Goal: Information Seeking & Learning: Check status

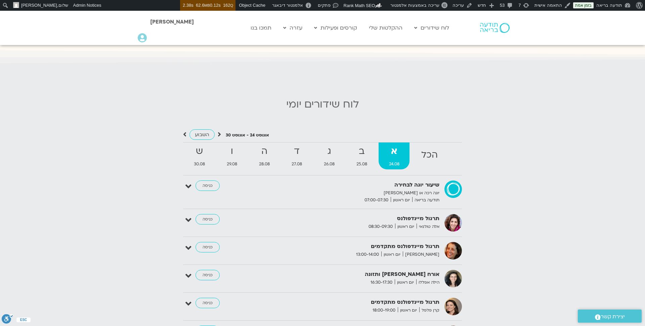
scroll to position [649, 0]
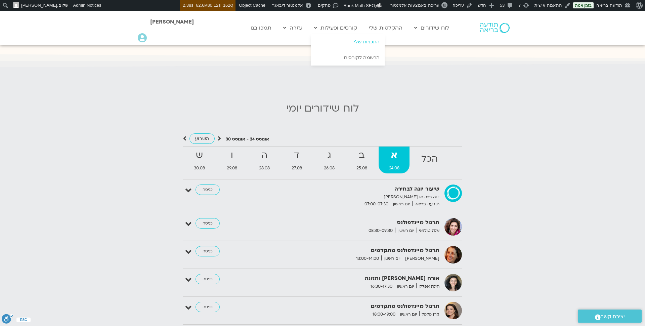
click at [354, 40] on link "התכניות שלי" at bounding box center [348, 41] width 74 height 15
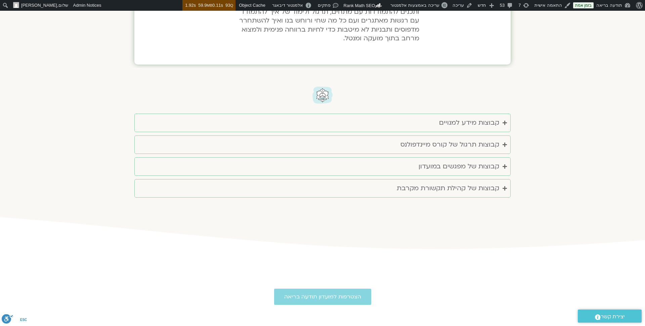
scroll to position [1268, 0]
click at [505, 121] on icon "Accordion. Open links with Enter or Space, close with Escape, and navigate with…" at bounding box center [505, 121] width 4 height 5
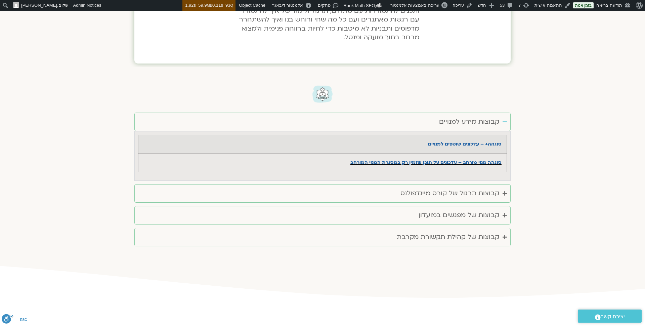
click at [505, 121] on icon "Accordion. Open links with Enter or Space, close with Escape, and navigate with…" at bounding box center [505, 121] width 4 height 5
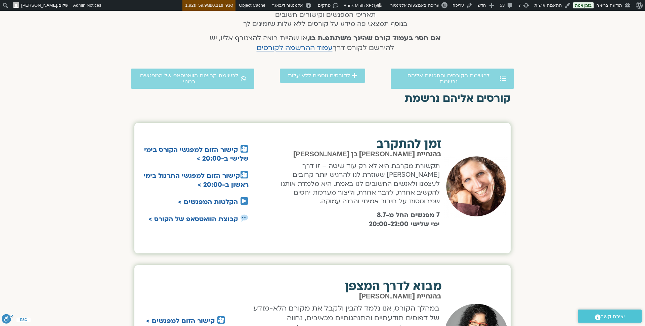
scroll to position [0, 0]
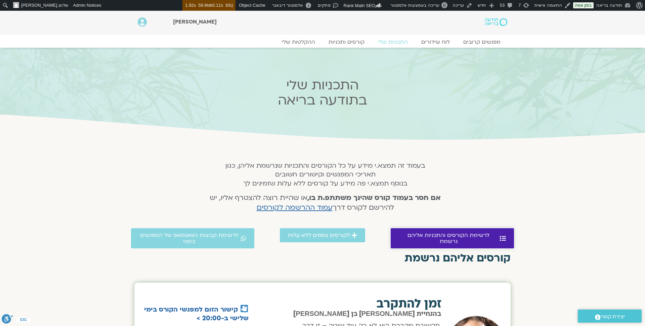
click at [397, 234] on link "לרשימת הקורסים והתכניות אליהם נרשמת" at bounding box center [452, 238] width 123 height 20
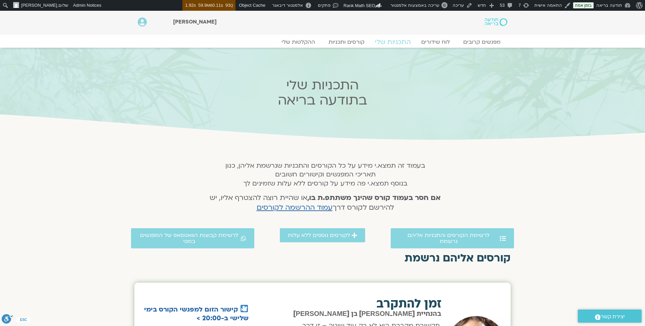
click at [406, 43] on link "התכניות שלי" at bounding box center [393, 42] width 52 height 8
click at [348, 39] on link "קורסים ותכניות" at bounding box center [346, 42] width 59 height 8
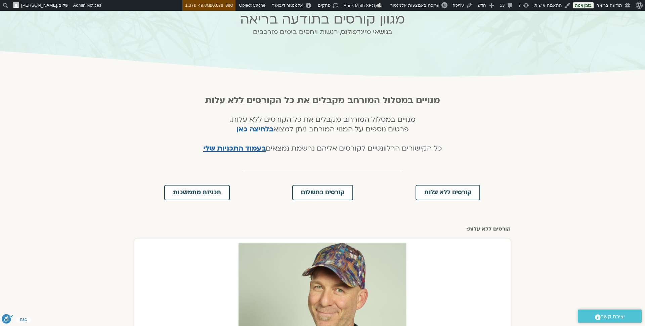
scroll to position [81, 0]
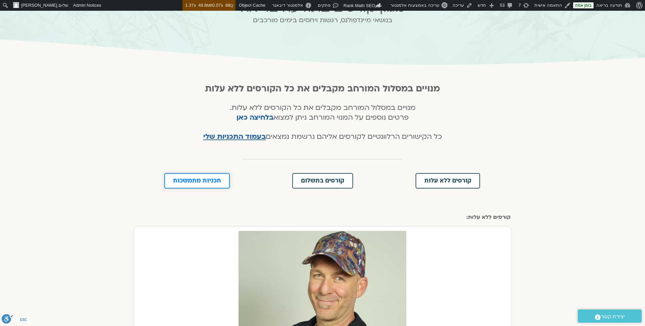
click at [224, 181] on link "תכניות מתמשכות" at bounding box center [197, 180] width 66 height 15
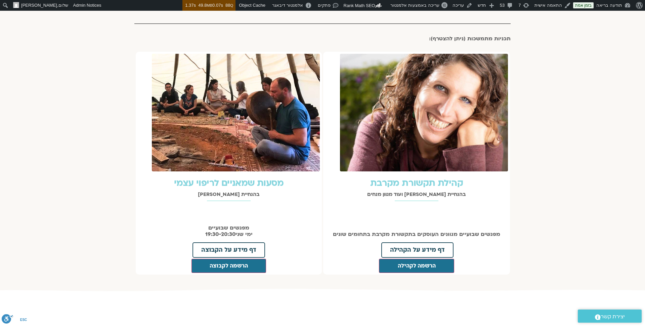
scroll to position [739, 0]
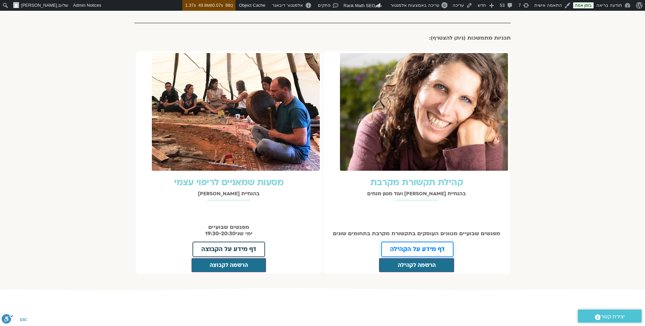
click at [432, 246] on span "דף מידע על הקהילה" at bounding box center [417, 249] width 55 height 6
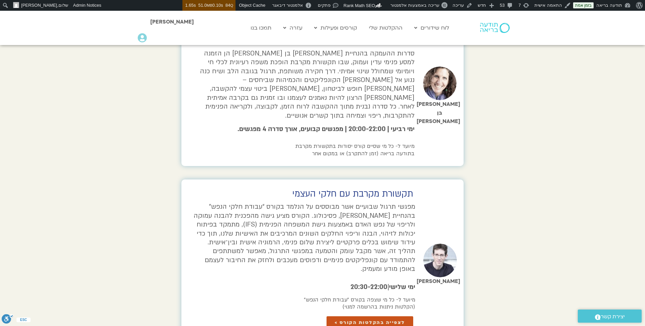
scroll to position [884, 0]
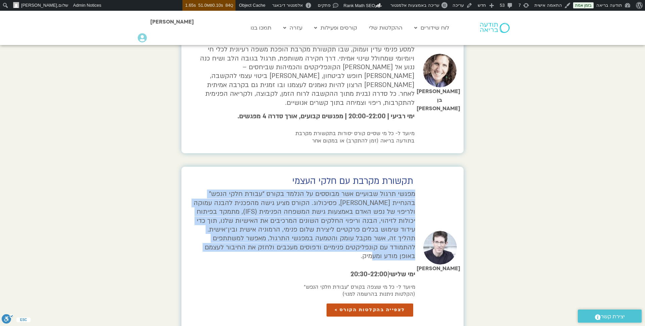
drag, startPoint x: 415, startPoint y: 165, endPoint x: 388, endPoint y: 225, distance: 65.7
click at [388, 225] on p "מפגשי תרגול שבועיים אשר מבוססים על הנלמד בקורס “עבודת חלקי הנפש” בהנחיית ערן טי…" at bounding box center [304, 225] width 224 height 71
copy span "מפגשי תרגול שבועיים אשר מבוססים על הנלמד בקורס “עבודת חלקי הנפש” בהנחיית ערן טי…"
click at [376, 308] on span "לצפייה בהקלטות הקורס >" at bounding box center [370, 310] width 71 height 5
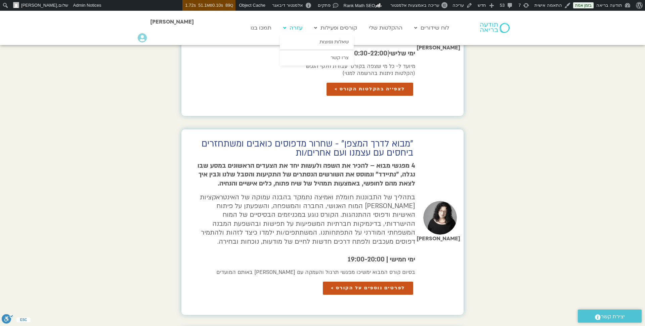
scroll to position [1105, 0]
click at [495, 29] on img at bounding box center [495, 28] width 30 height 10
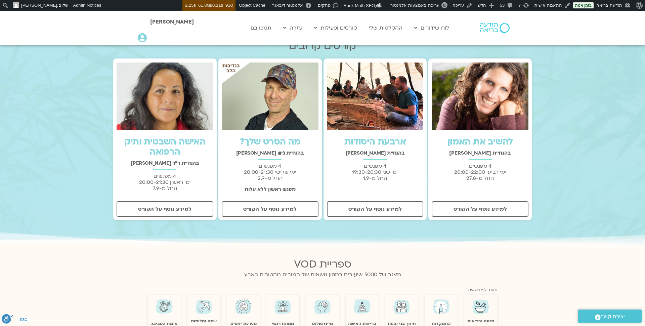
scroll to position [221, 0]
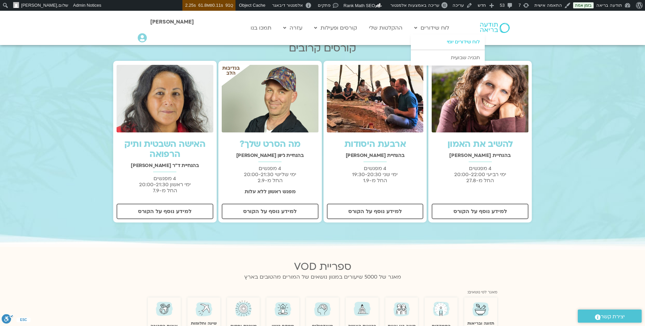
click at [450, 44] on link "לוח שידורים יומי" at bounding box center [448, 41] width 74 height 15
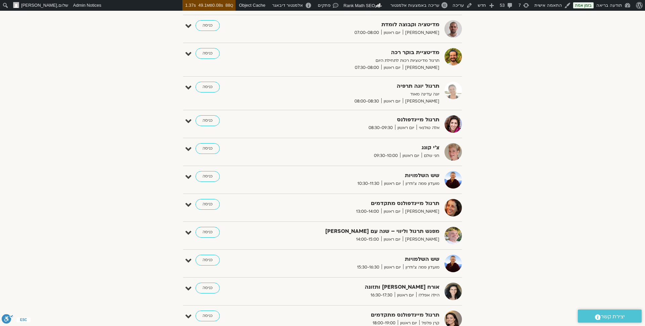
scroll to position [138, 0]
click at [470, 234] on link at bounding box center [470, 235] width 12 height 12
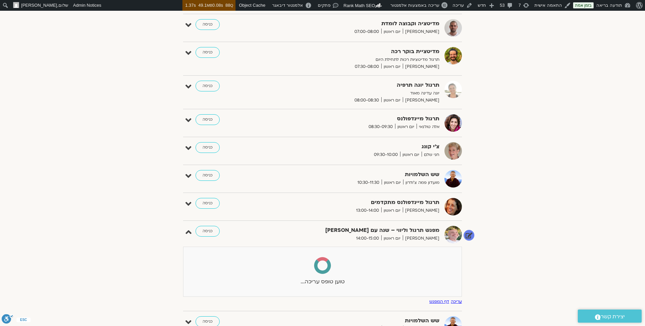
select select
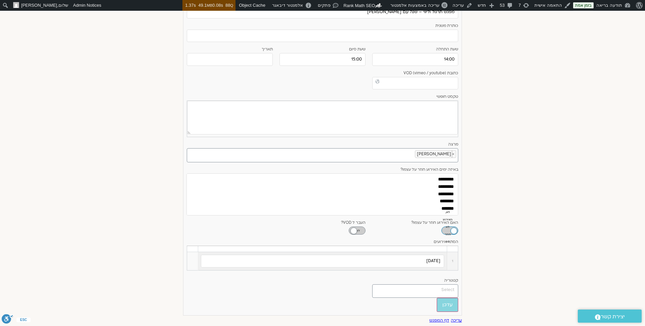
scroll to position [390, 0]
click at [403, 258] on input "27/07/2025" at bounding box center [322, 259] width 243 height 13
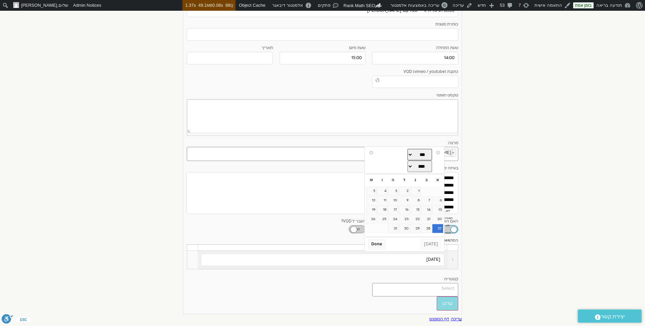
click at [410, 155] on select "*** *** *** *** *** *** *** *** *** *** *** ***" at bounding box center [420, 154] width 25 height 11
click at [439, 228] on link "24" at bounding box center [438, 228] width 10 height 9
type input "24/08/2025"
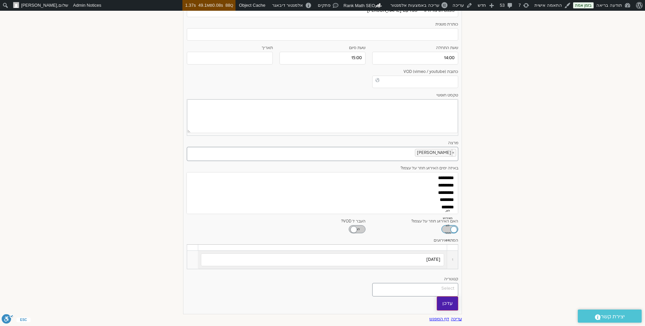
click at [449, 297] on input "עדכן" at bounding box center [448, 304] width 22 height 14
type input "עדכן"
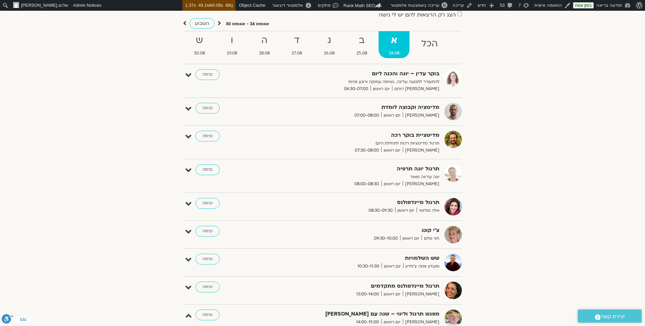
scroll to position [0, 0]
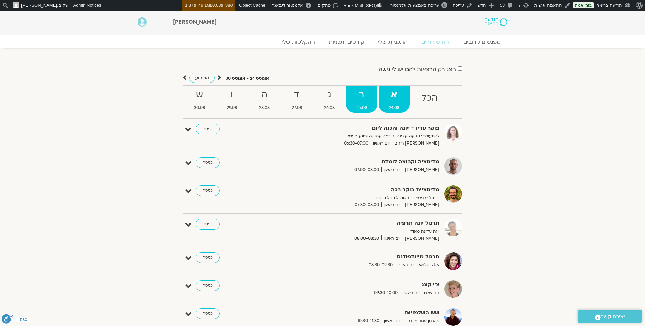
click at [366, 98] on strong "ב" at bounding box center [361, 94] width 31 height 15
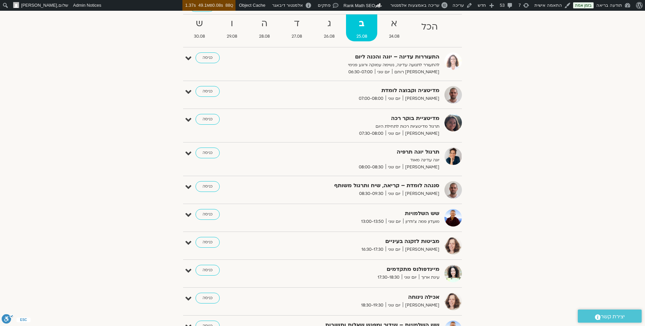
scroll to position [73, 0]
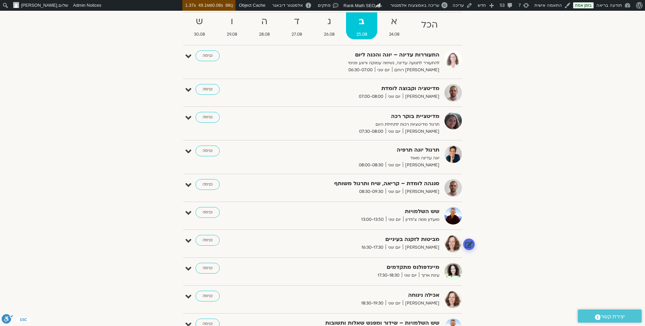
click at [469, 240] on link at bounding box center [470, 244] width 12 height 12
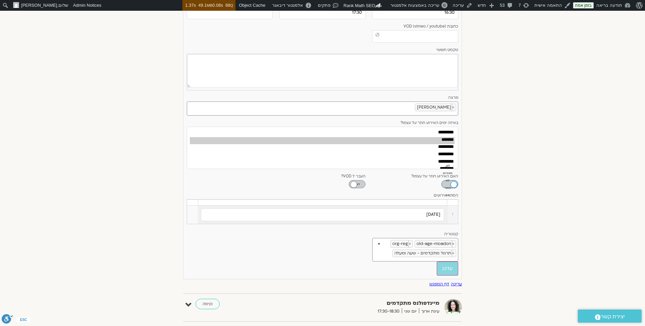
scroll to position [382, 0]
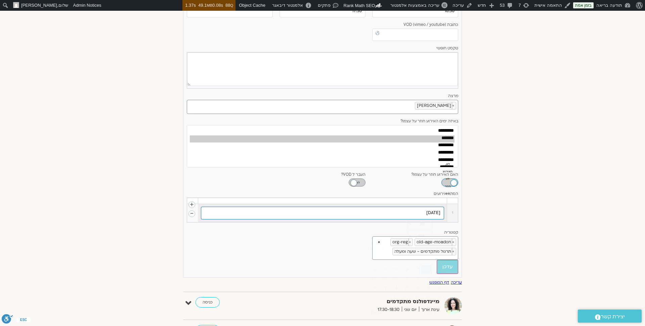
click at [432, 209] on input "07/07/2025" at bounding box center [322, 213] width 243 height 13
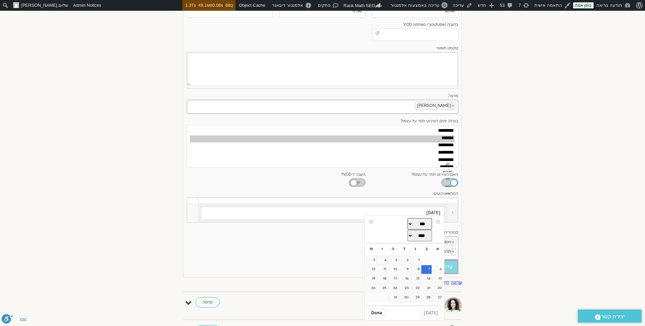
click at [409, 226] on select "*** *** *** *** *** *** *** *** *** *** *** ***" at bounding box center [420, 223] width 25 height 11
click at [429, 297] on link "25" at bounding box center [427, 297] width 10 height 9
type input "25/08/2025"
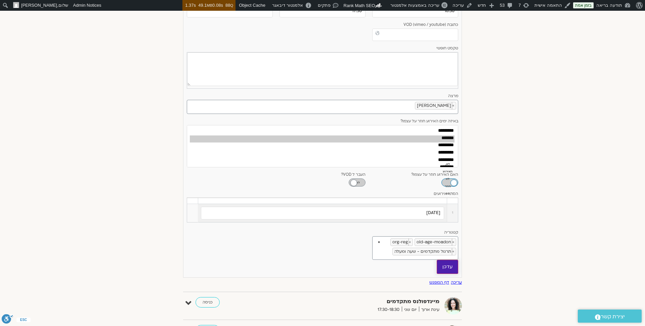
click at [453, 261] on input "עדכן" at bounding box center [448, 267] width 22 height 14
type input "עדכן"
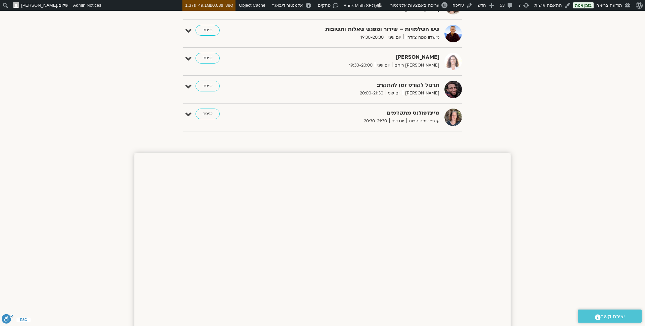
scroll to position [322, 0]
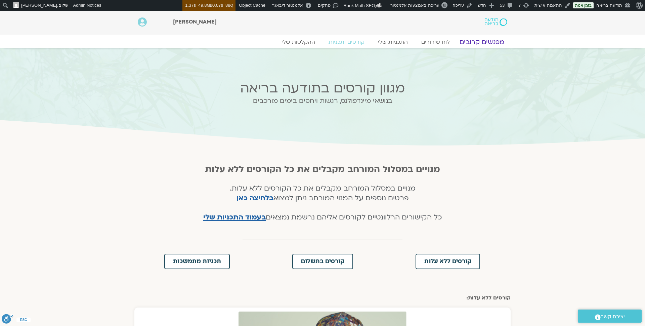
click at [478, 42] on link "מפגשים קרובים" at bounding box center [482, 42] width 61 height 8
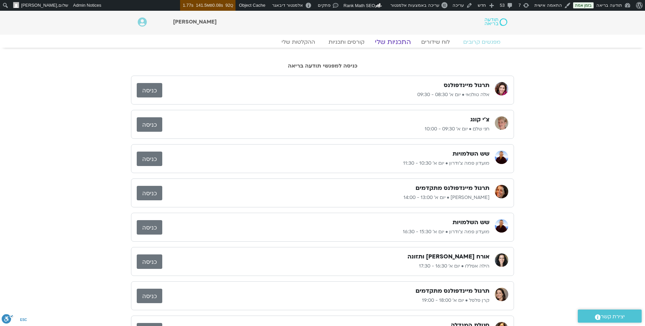
click at [393, 42] on link "התכניות שלי" at bounding box center [393, 42] width 52 height 8
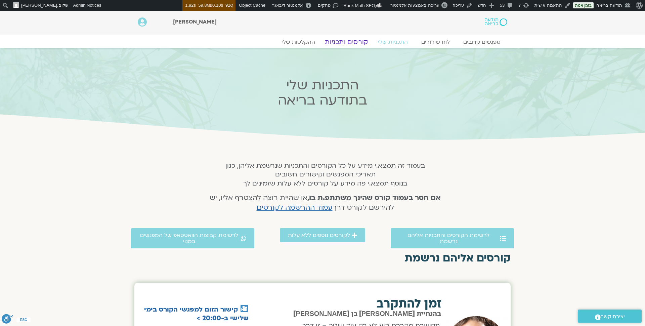
click at [359, 43] on link "קורסים ותכניות" at bounding box center [346, 42] width 59 height 8
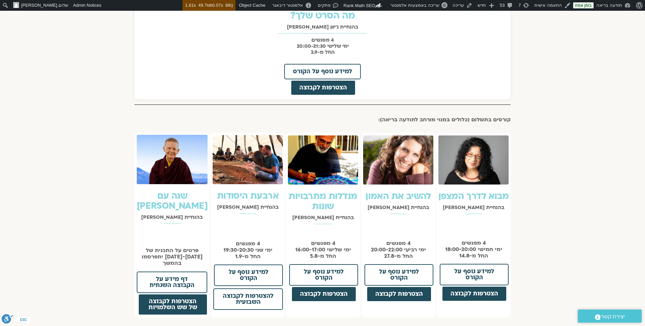
scroll to position [410, 0]
